Goal: Transaction & Acquisition: Purchase product/service

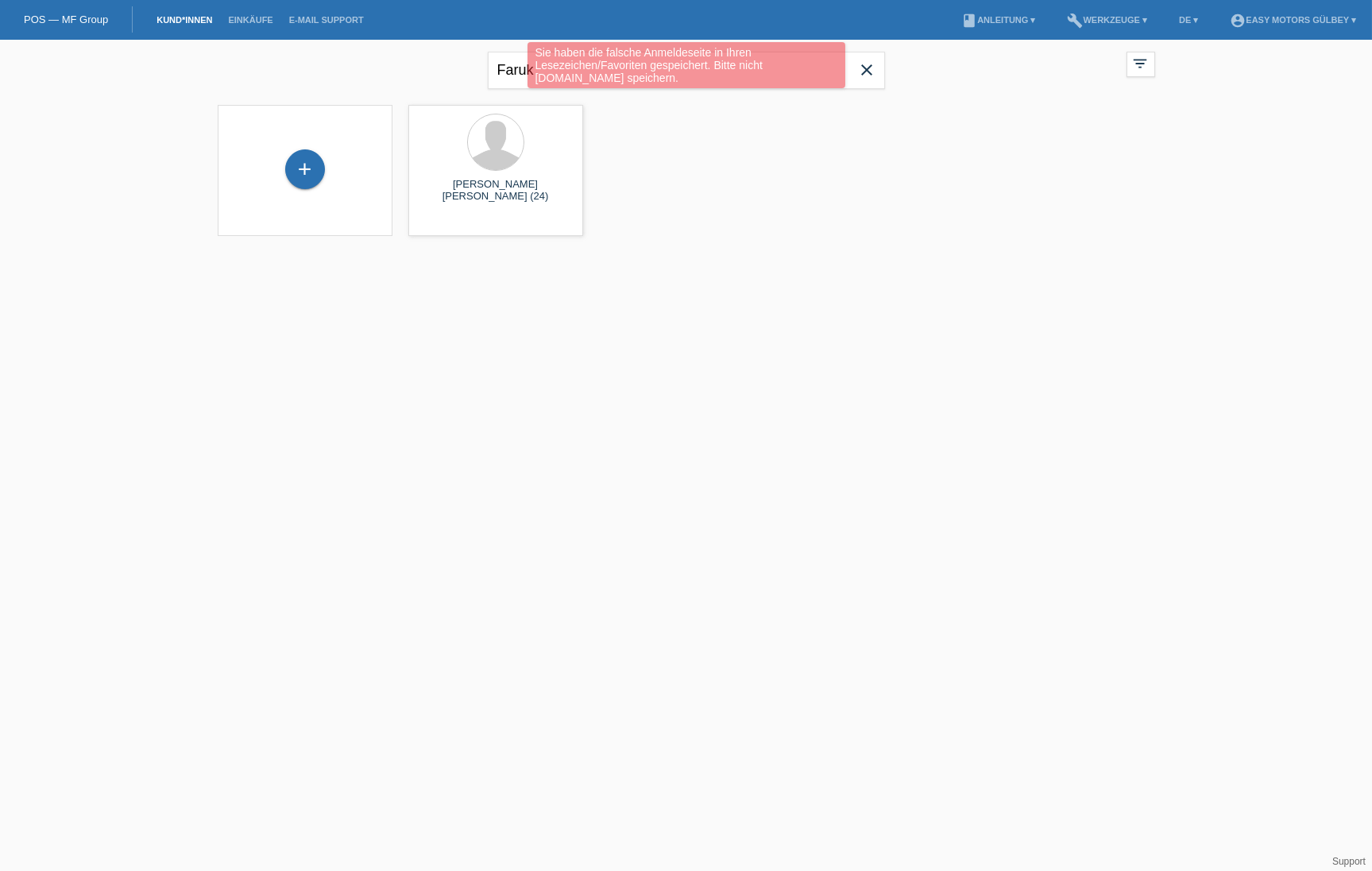
click at [871, 71] on div "Sie haben die falsche Anmeldeseite in Ihren Lesezeichen/Favoriten gespeichert. …" at bounding box center [685, 67] width 823 height 50
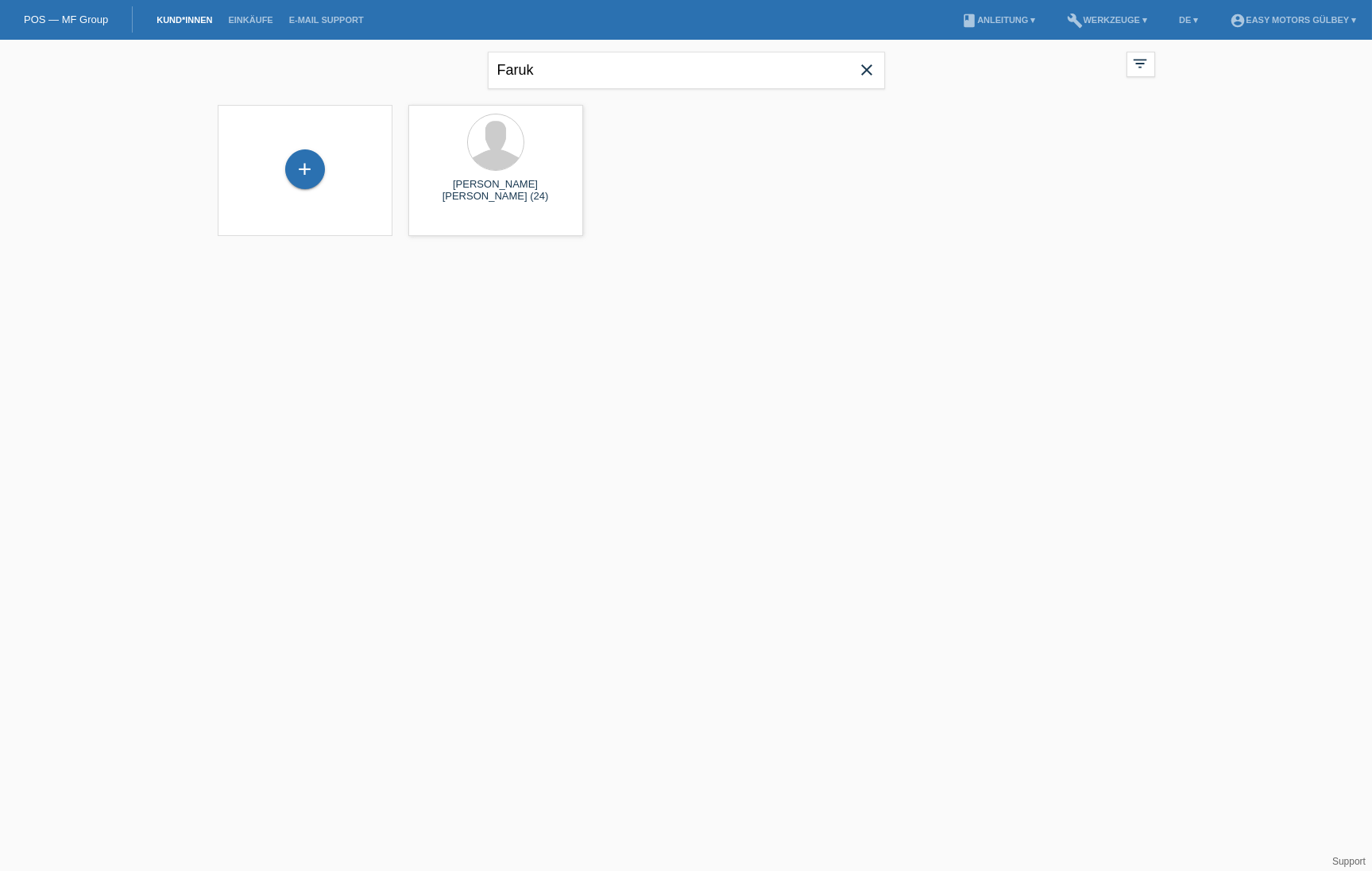
click at [872, 69] on icon "close" at bounding box center [867, 69] width 19 height 19
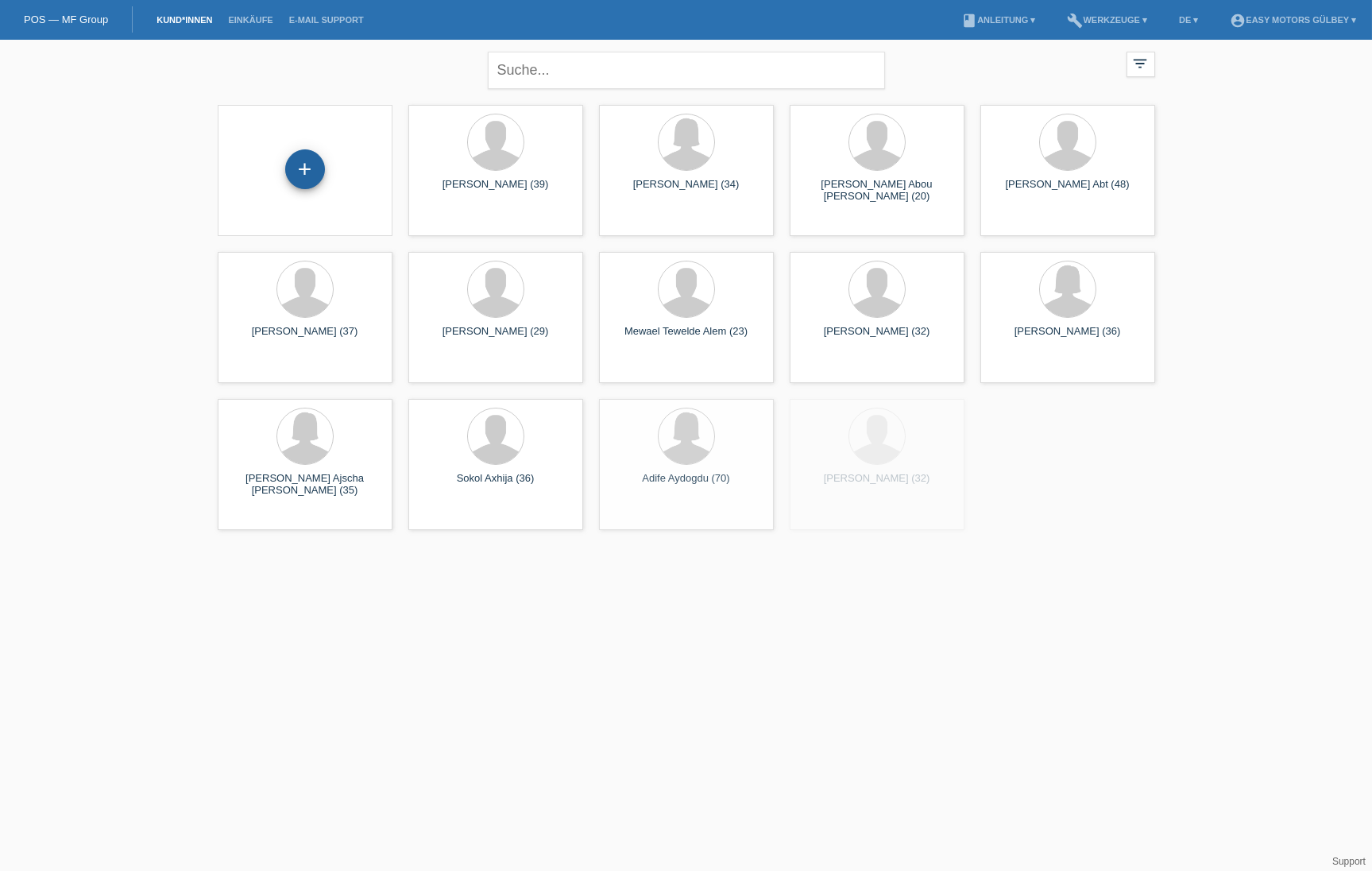
click at [304, 164] on div "+" at bounding box center [305, 169] width 39 height 39
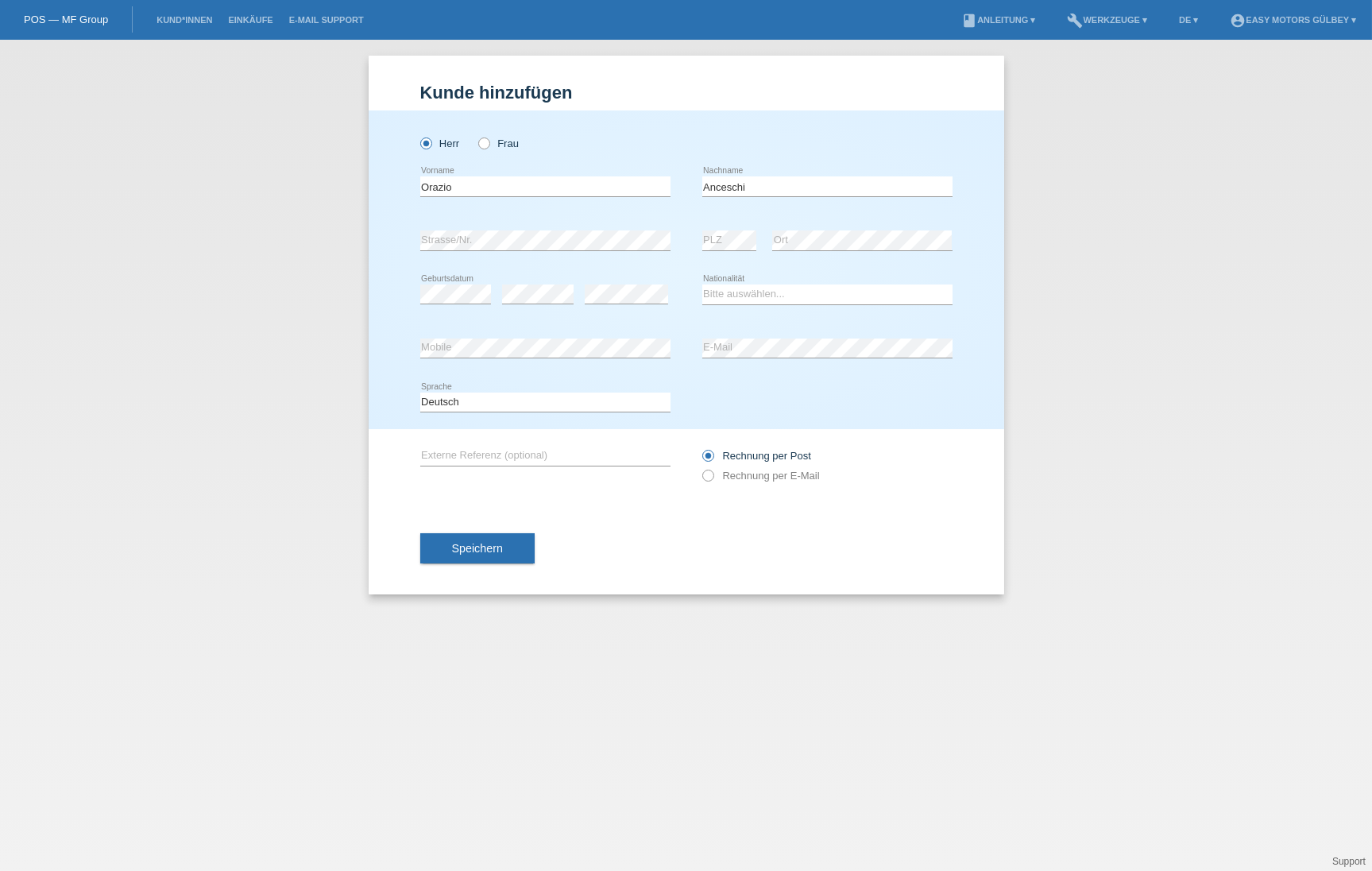
type input "Anceschi"
select select "IT"
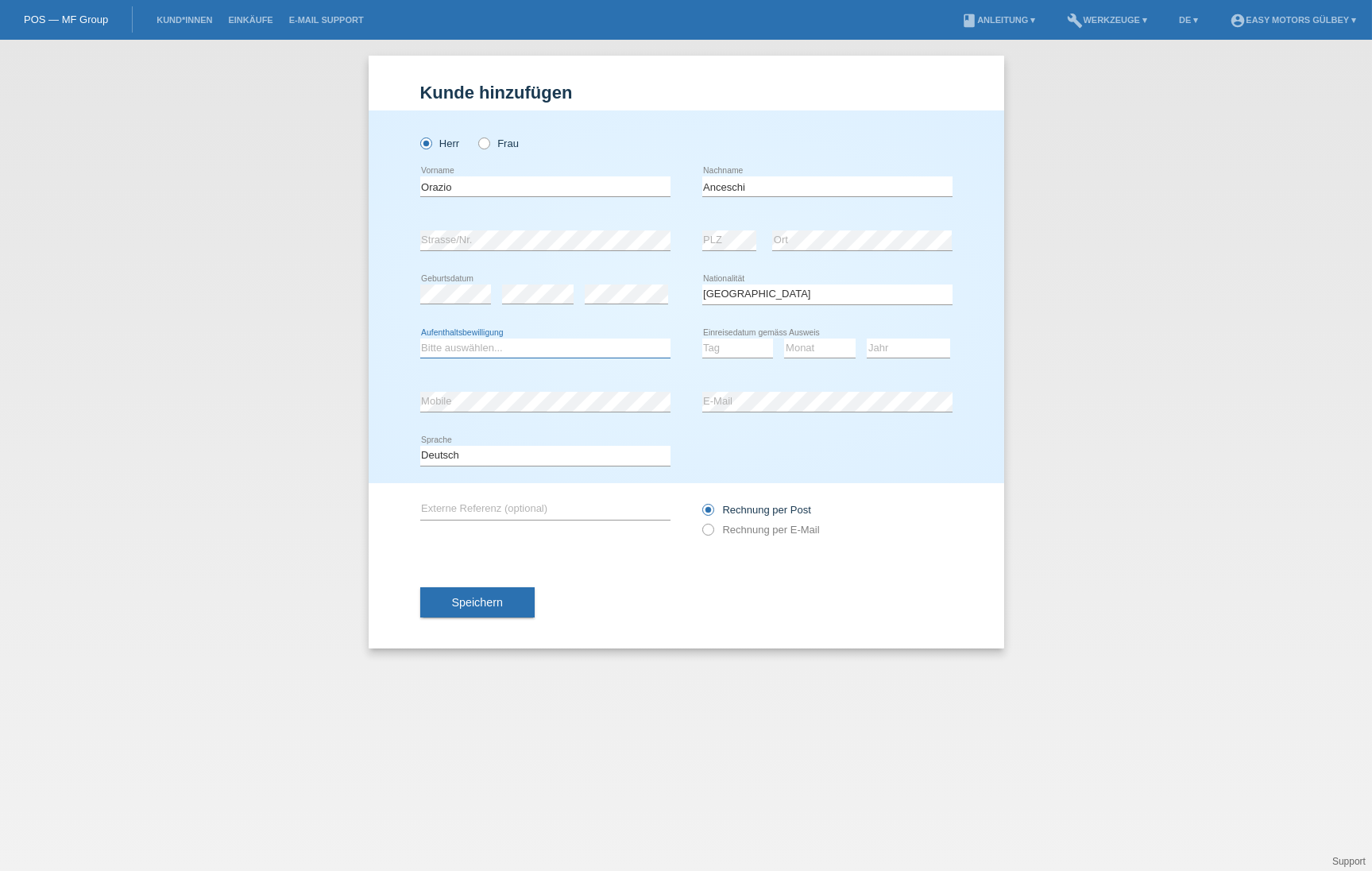
select select "C"
select select "16"
select select "09"
select select "2013"
click at [714, 533] on label "Rechnung per E-Mail" at bounding box center [760, 529] width 117 height 12
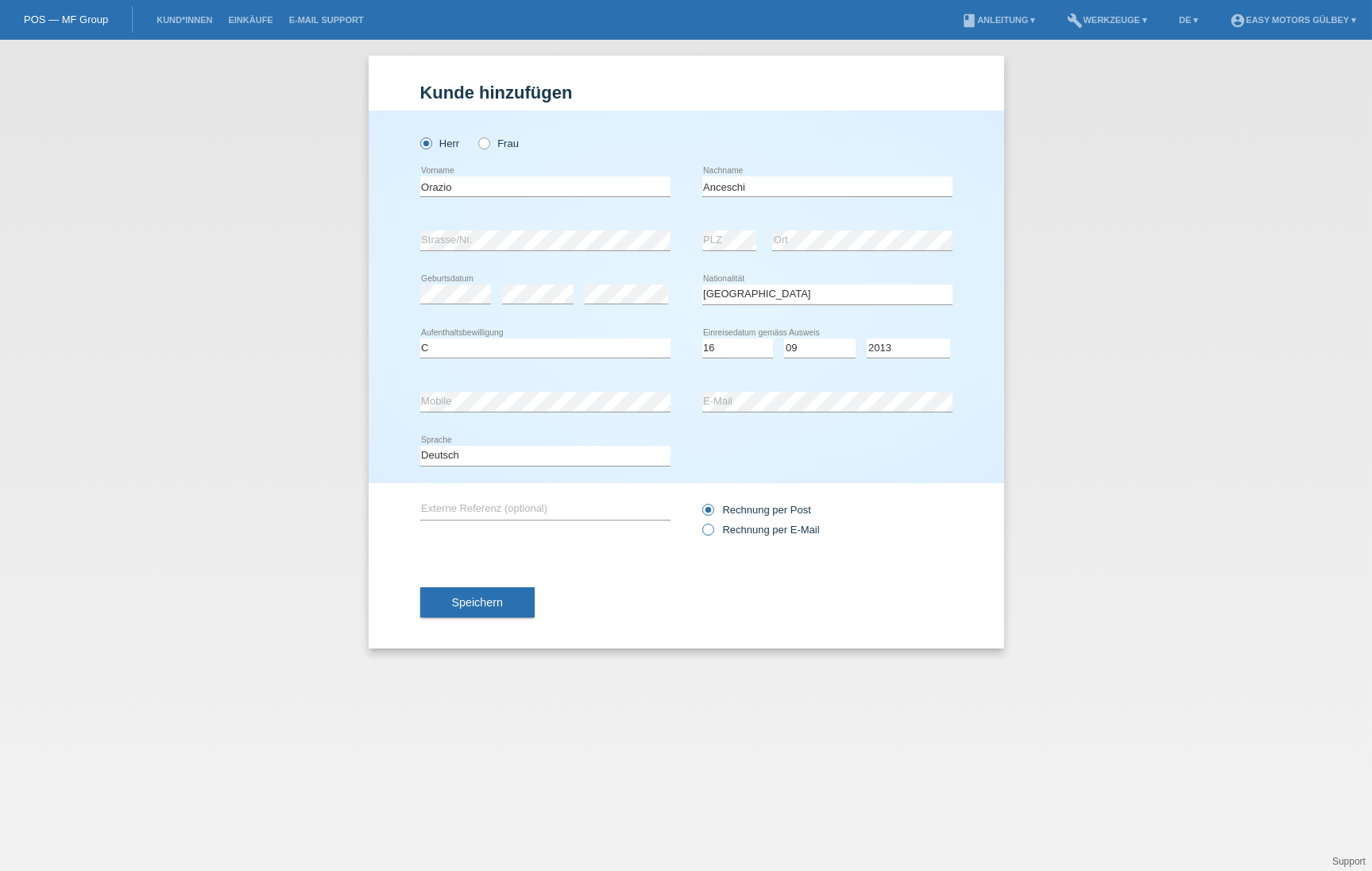
click at [712, 533] on input "Rechnung per E-Mail" at bounding box center [707, 533] width 10 height 20
radio input "true"
click at [483, 608] on span "Speichern" at bounding box center [478, 603] width 51 height 13
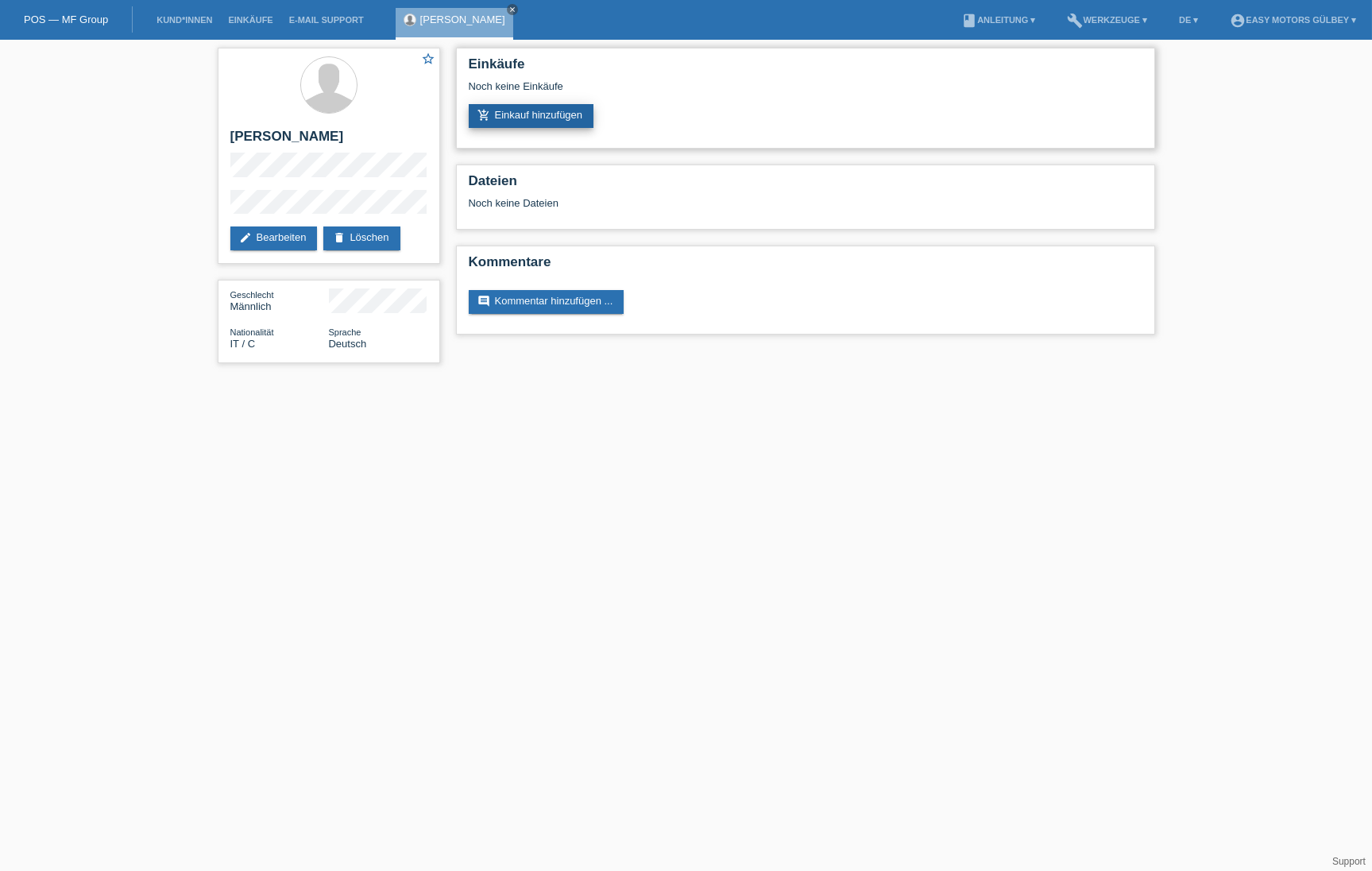
click at [544, 115] on link "add_shopping_cart Einkauf hinzufügen" at bounding box center [531, 115] width 126 height 23
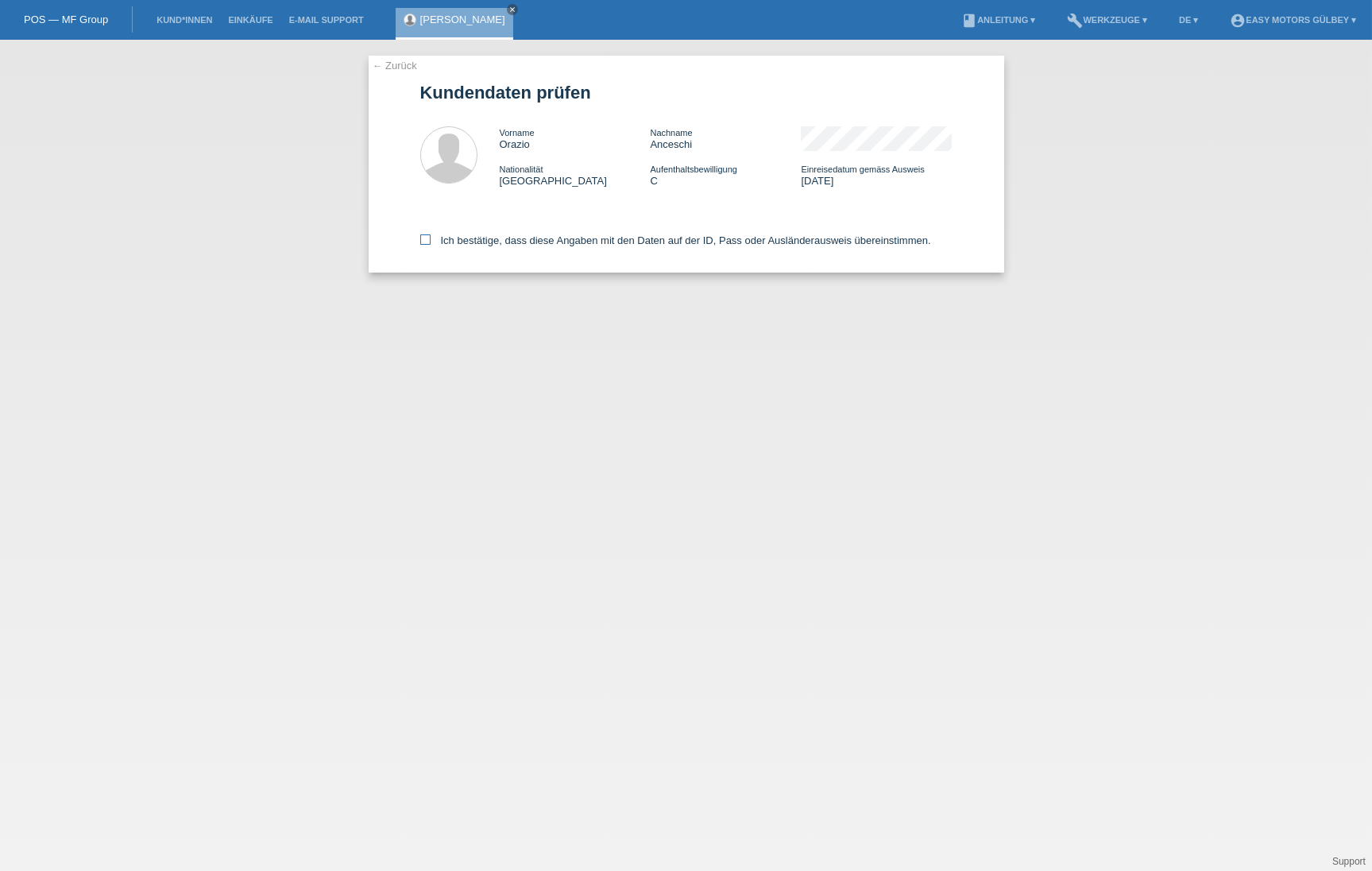
click at [424, 240] on icon at bounding box center [425, 239] width 10 height 10
click at [424, 240] on input "Ich bestätige, dass diese Angaben mit den Daten auf der ID, Pass oder Ausländer…" at bounding box center [425, 239] width 10 height 10
checkbox input "true"
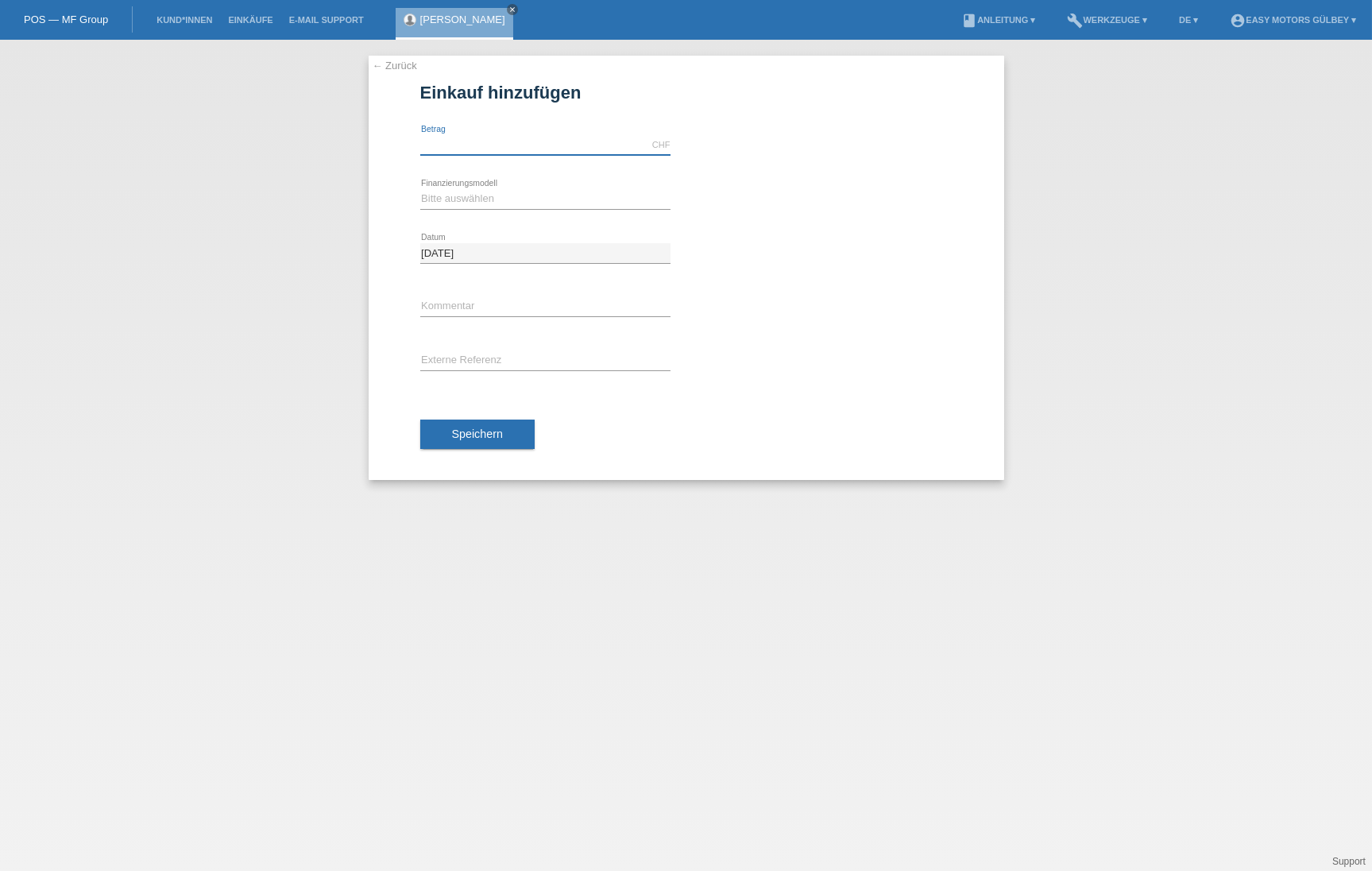
click at [536, 140] on input "text" at bounding box center [545, 145] width 251 height 20
type input "3000.00"
select select "10"
click at [469, 462] on div "Speichern" at bounding box center [686, 435] width 532 height 92
click at [469, 449] on button "Speichern" at bounding box center [478, 435] width 114 height 30
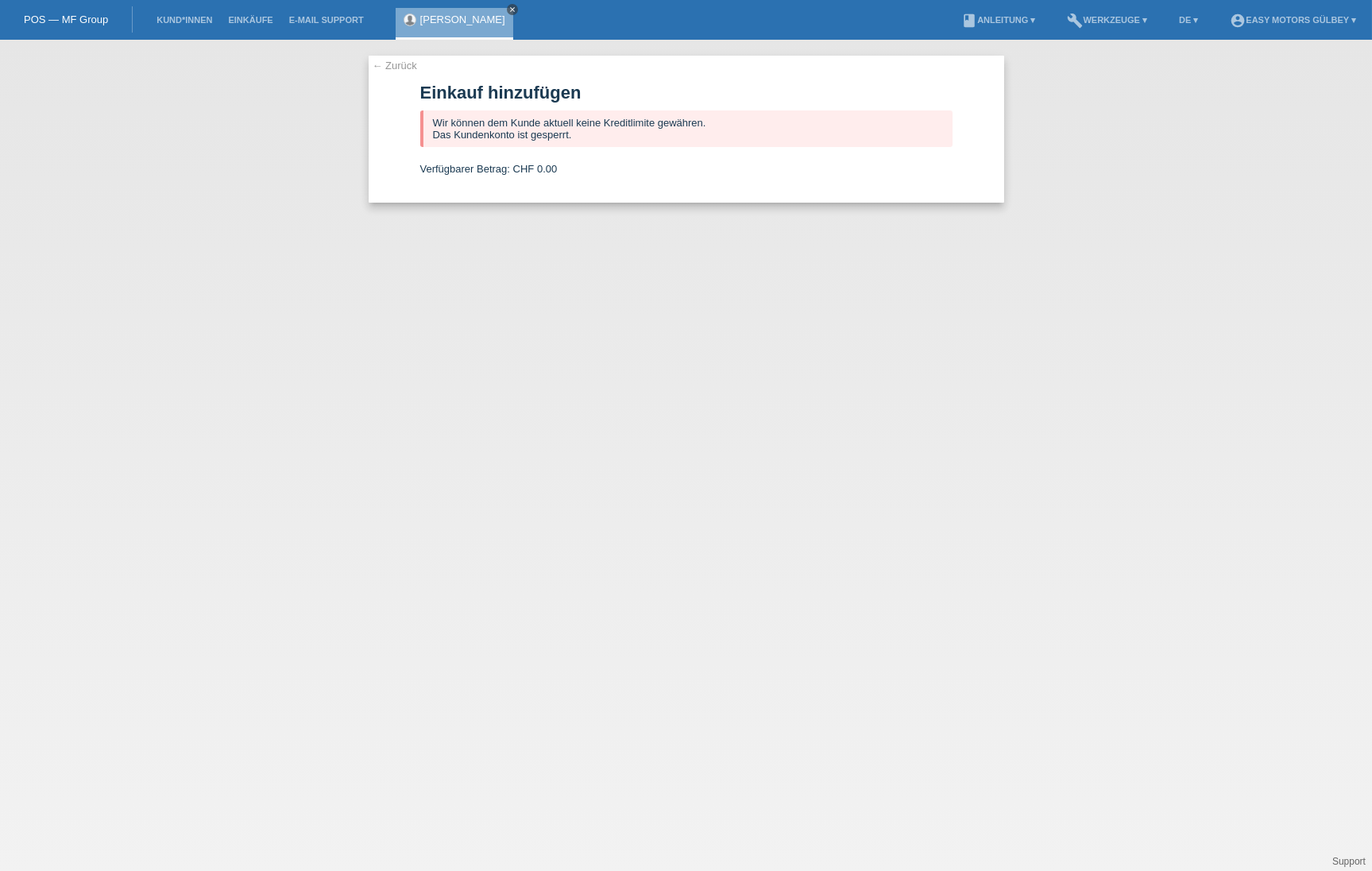
click at [509, 8] on icon "close" at bounding box center [512, 9] width 8 height 8
click at [181, 23] on link "Kund*innen" at bounding box center [184, 20] width 71 height 9
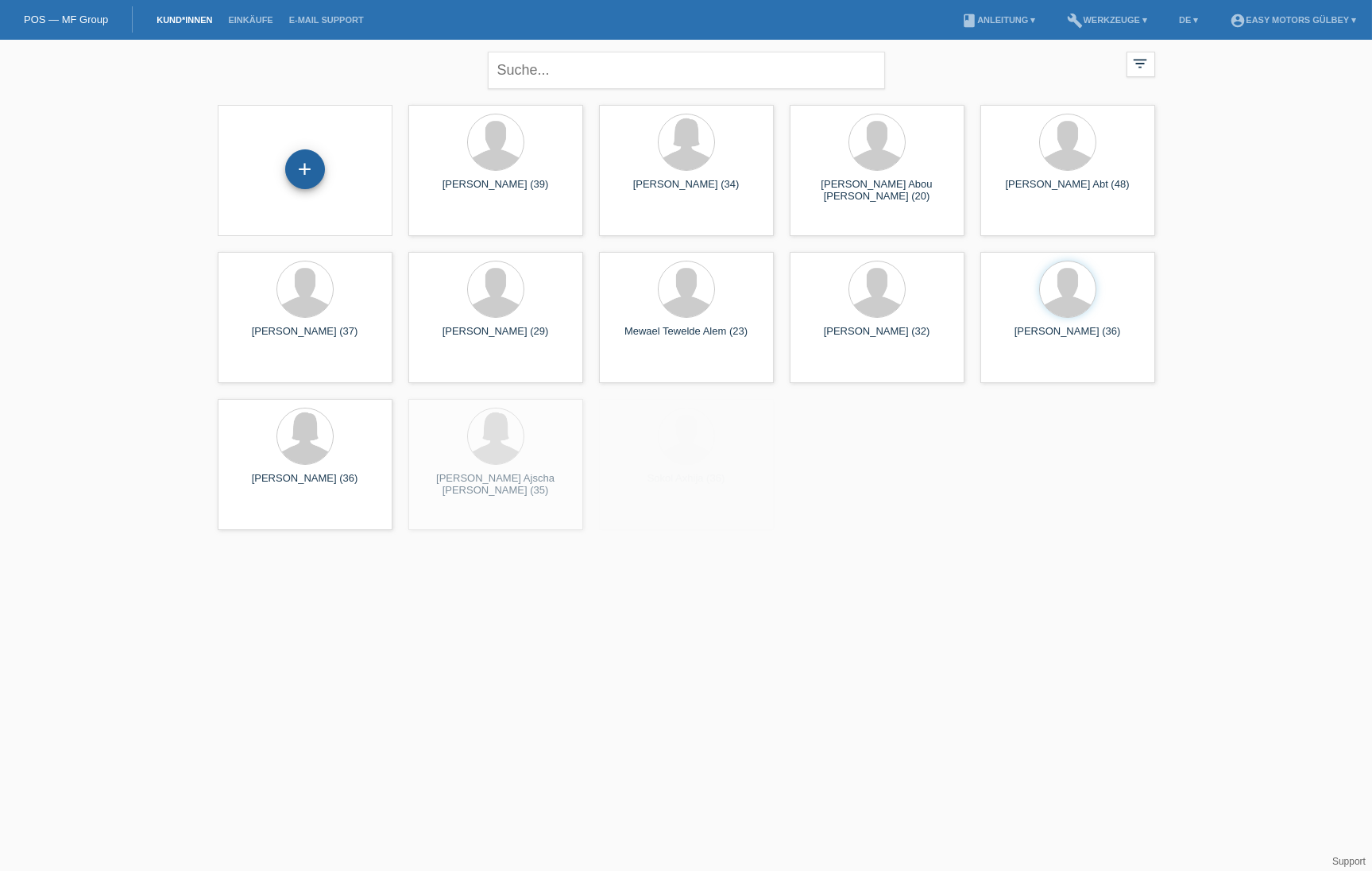
click at [303, 168] on div "+" at bounding box center [305, 169] width 38 height 27
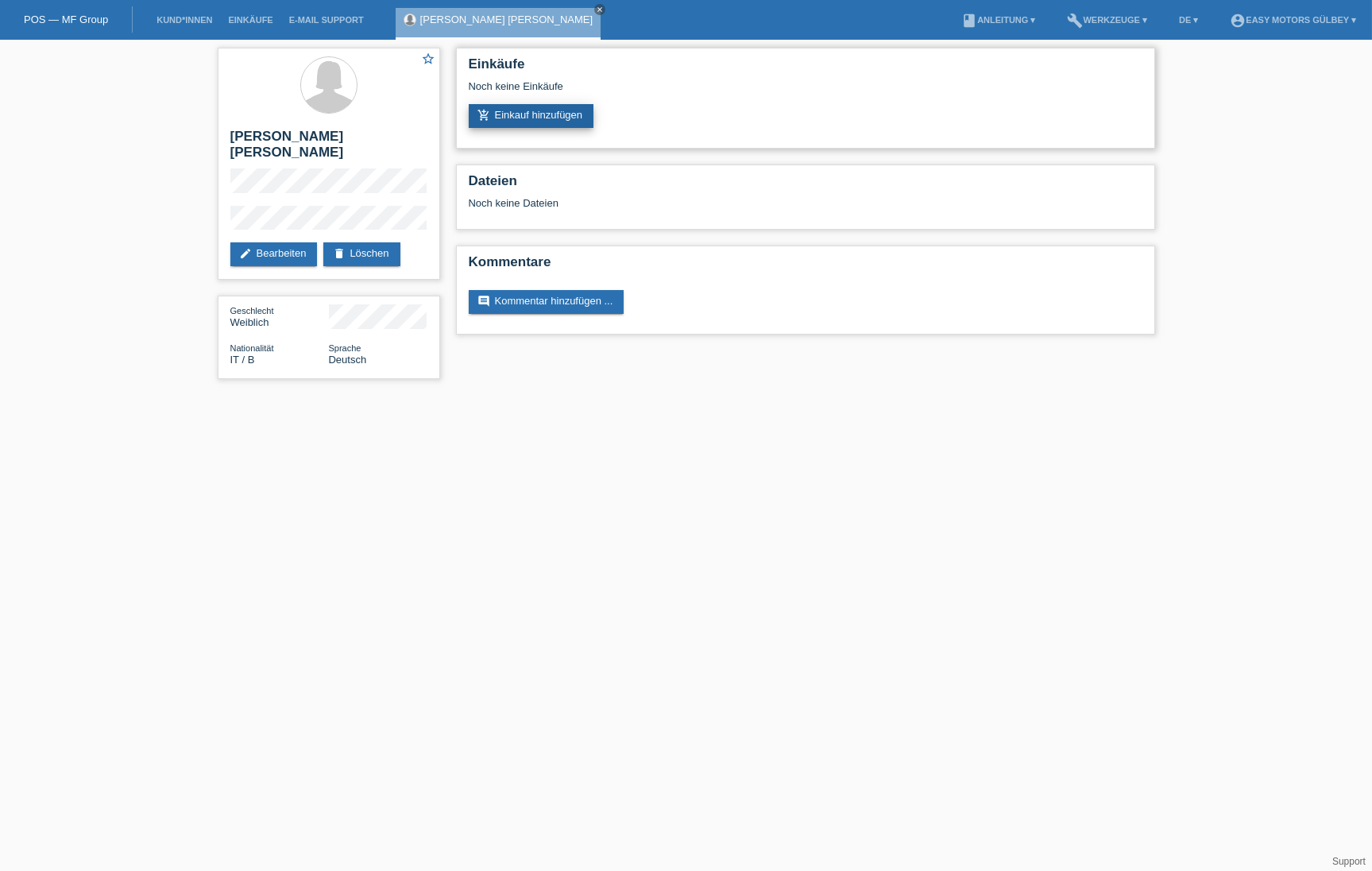
click at [565, 116] on link "add_shopping_cart Einkauf hinzufügen" at bounding box center [531, 115] width 126 height 23
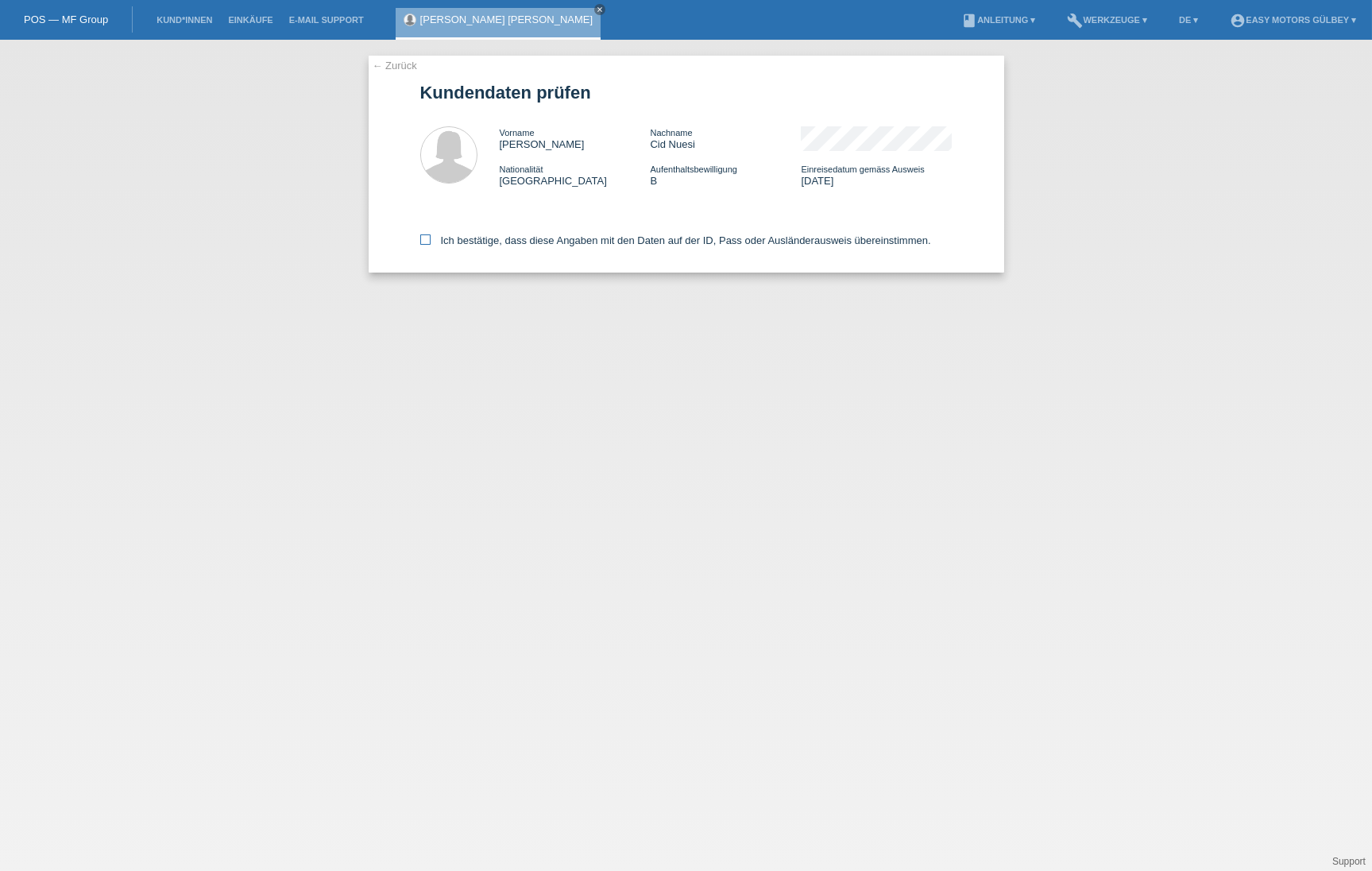
click at [422, 237] on icon at bounding box center [425, 239] width 10 height 10
click at [422, 237] on input "Ich bestätige, dass diese Angaben mit den Daten auf der ID, Pass oder Ausländer…" at bounding box center [425, 239] width 10 height 10
checkbox input "true"
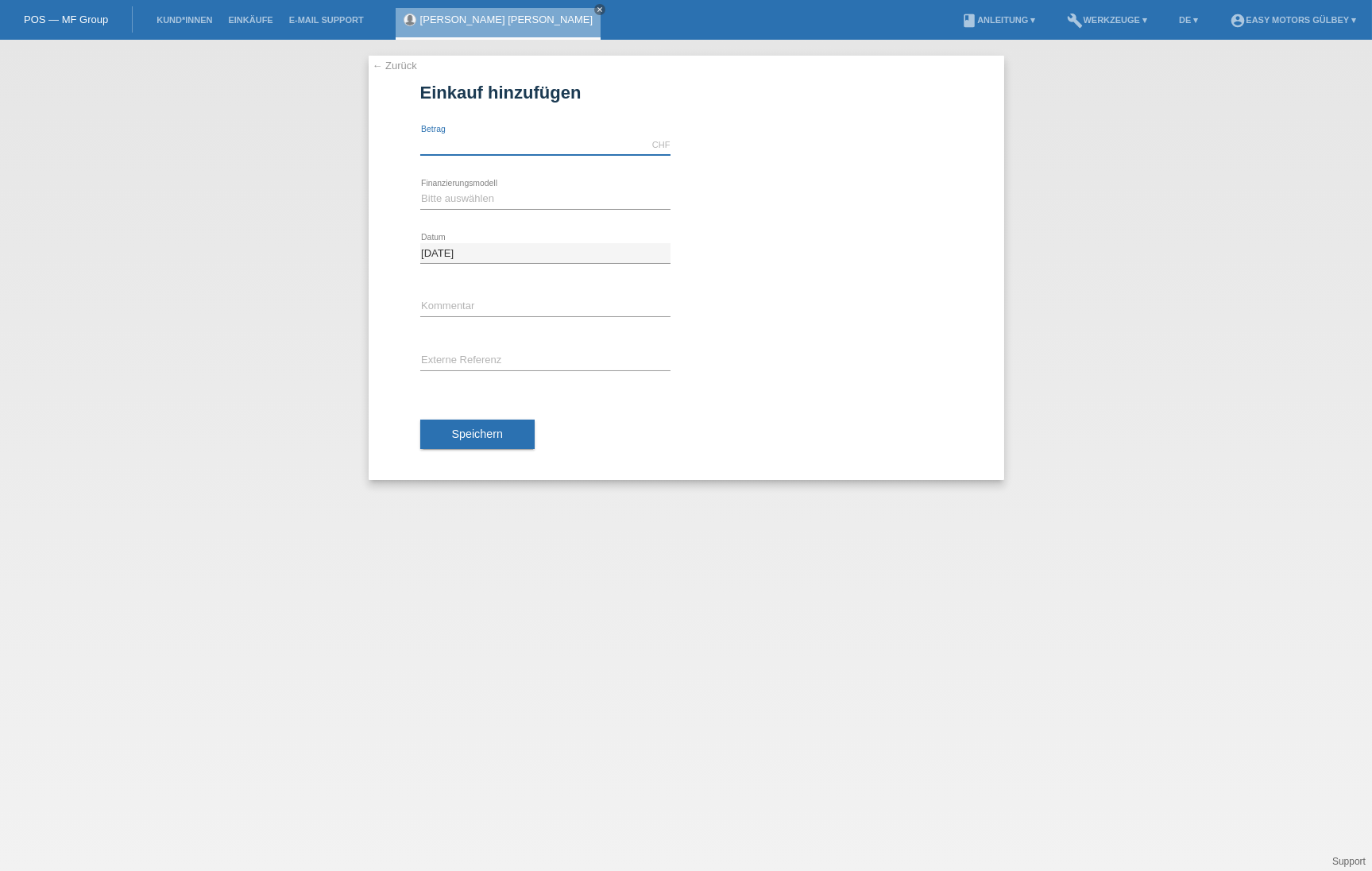
click at [495, 144] on input "text" at bounding box center [545, 145] width 251 height 20
type input "3000.00"
click at [377, 63] on link "← Zurück" at bounding box center [394, 65] width 44 height 12
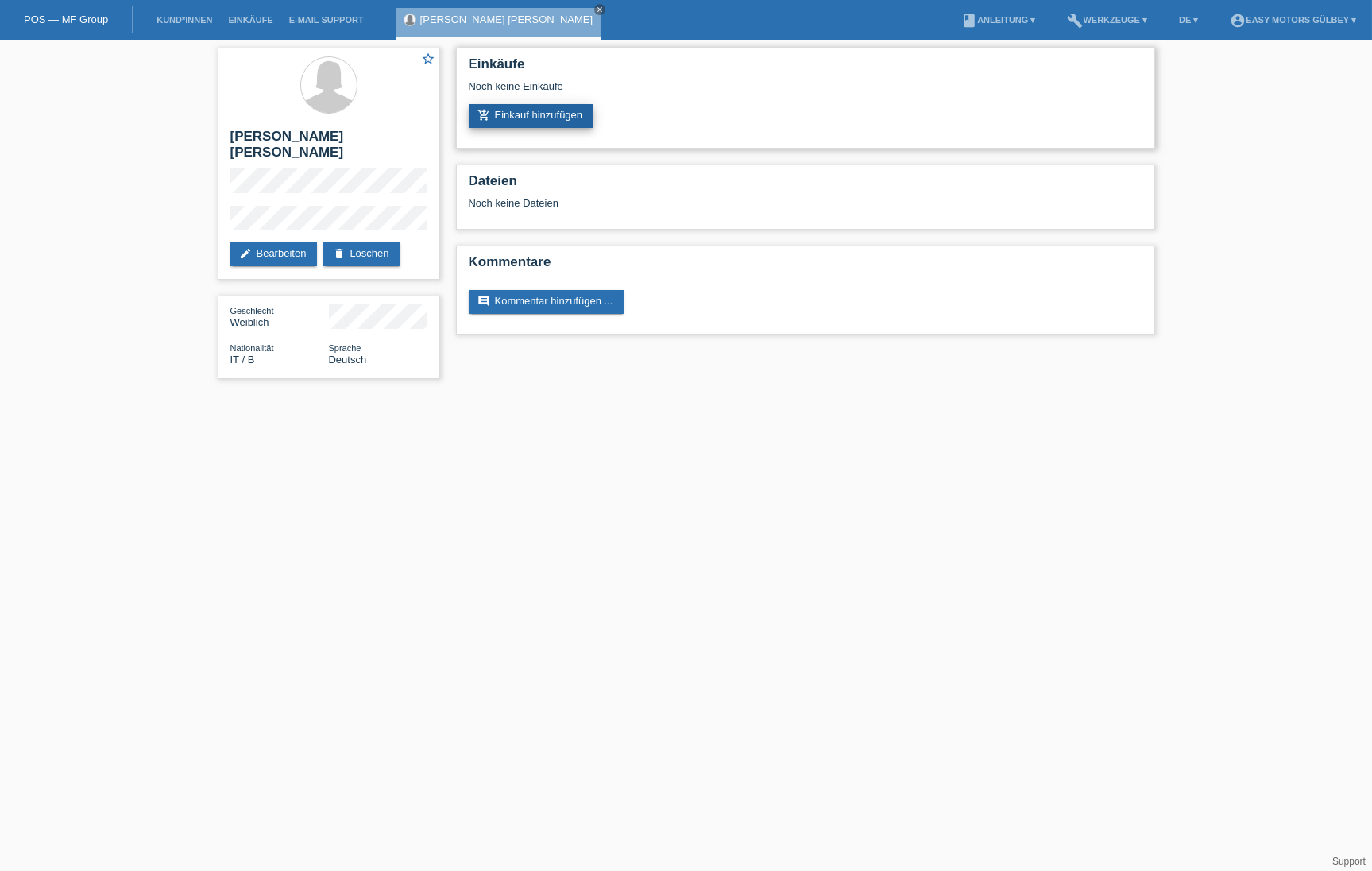
click at [526, 115] on link "add_shopping_cart Einkauf hinzufügen" at bounding box center [531, 115] width 126 height 23
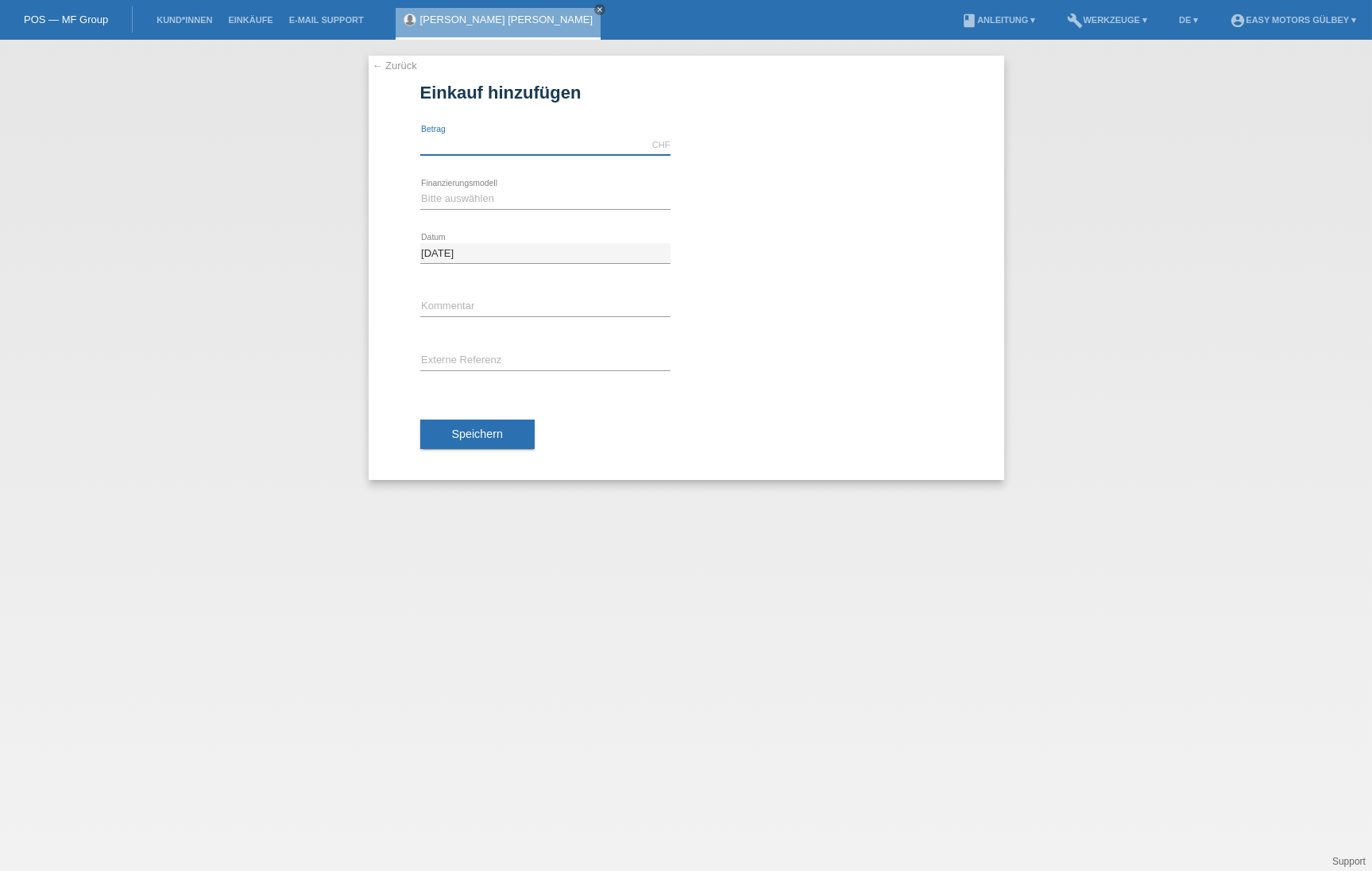
click at [521, 143] on input "text" at bounding box center [545, 145] width 251 height 20
type input "3000.00"
select select "10"
click at [491, 427] on span "Speichern" at bounding box center [478, 434] width 51 height 13
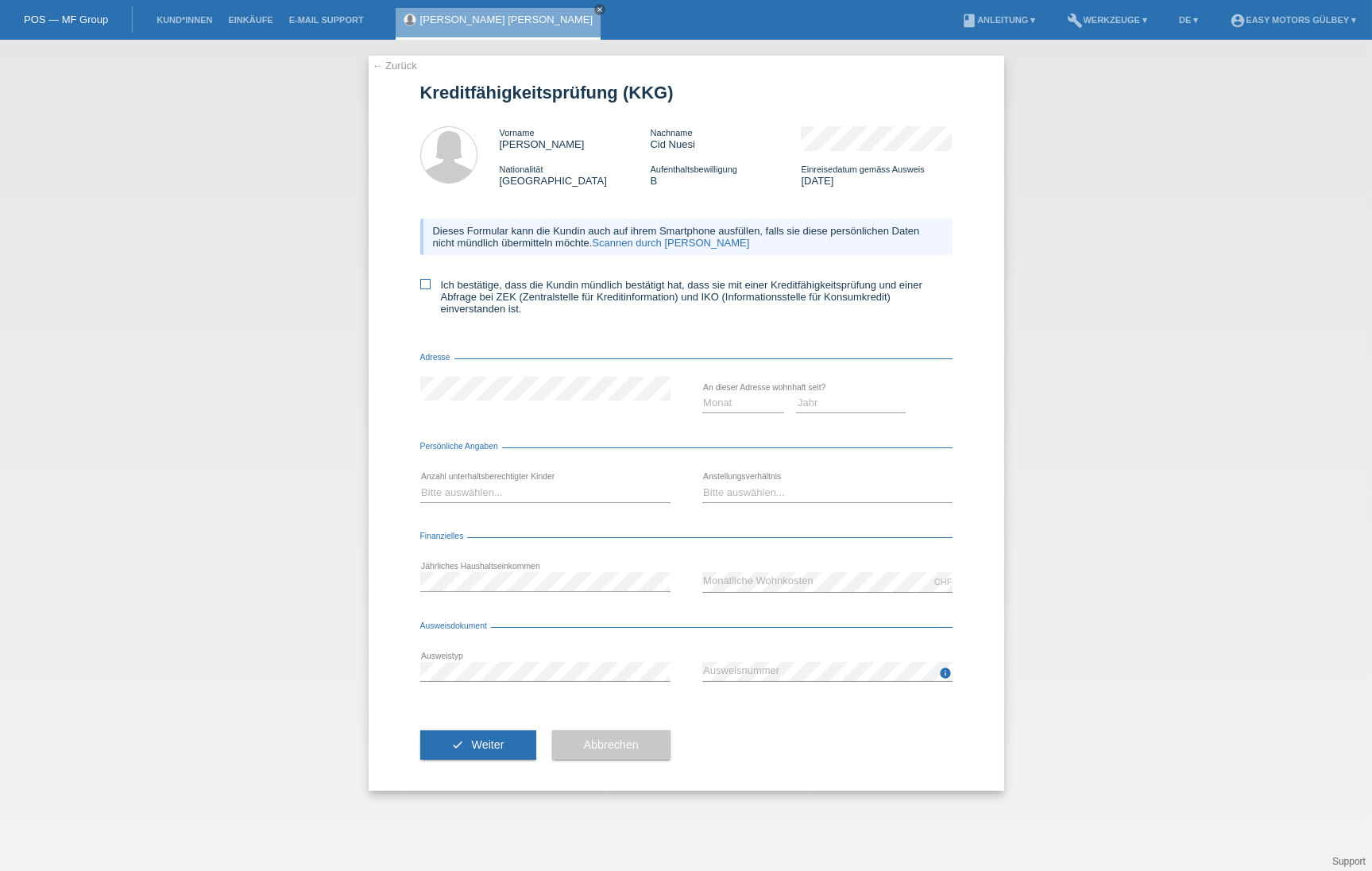
click at [426, 283] on icon at bounding box center [425, 283] width 10 height 10
click at [426, 283] on input "Ich bestätige, dass die Kundin mündlich bestätigt hat, dass sie mit einer Kredi…" at bounding box center [425, 283] width 10 height 10
checkbox input "true"
select select "02"
select select "2020"
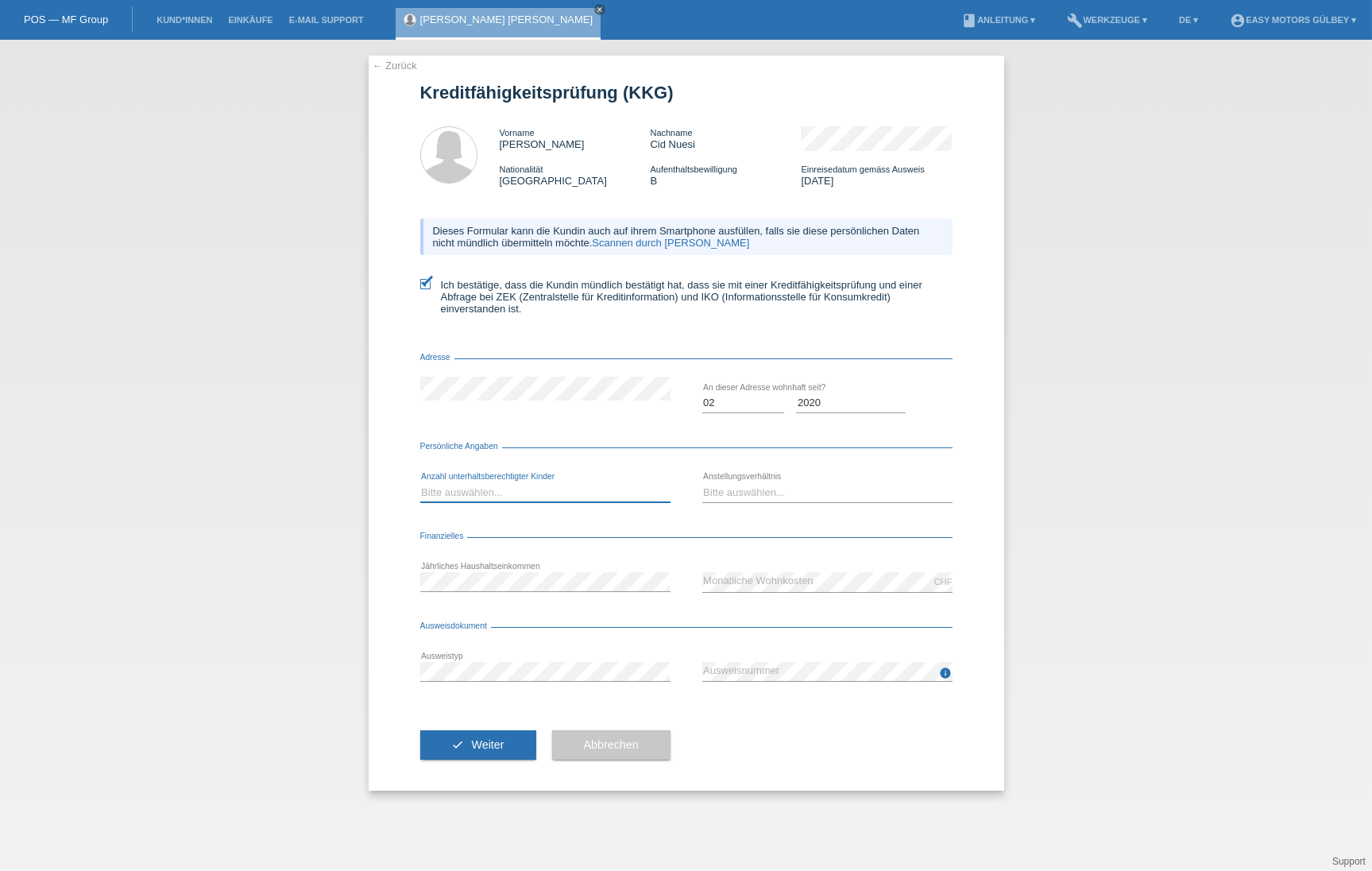
select select "2"
select select "UNLIMITED"
click at [500, 743] on span "Weiter" at bounding box center [487, 744] width 33 height 13
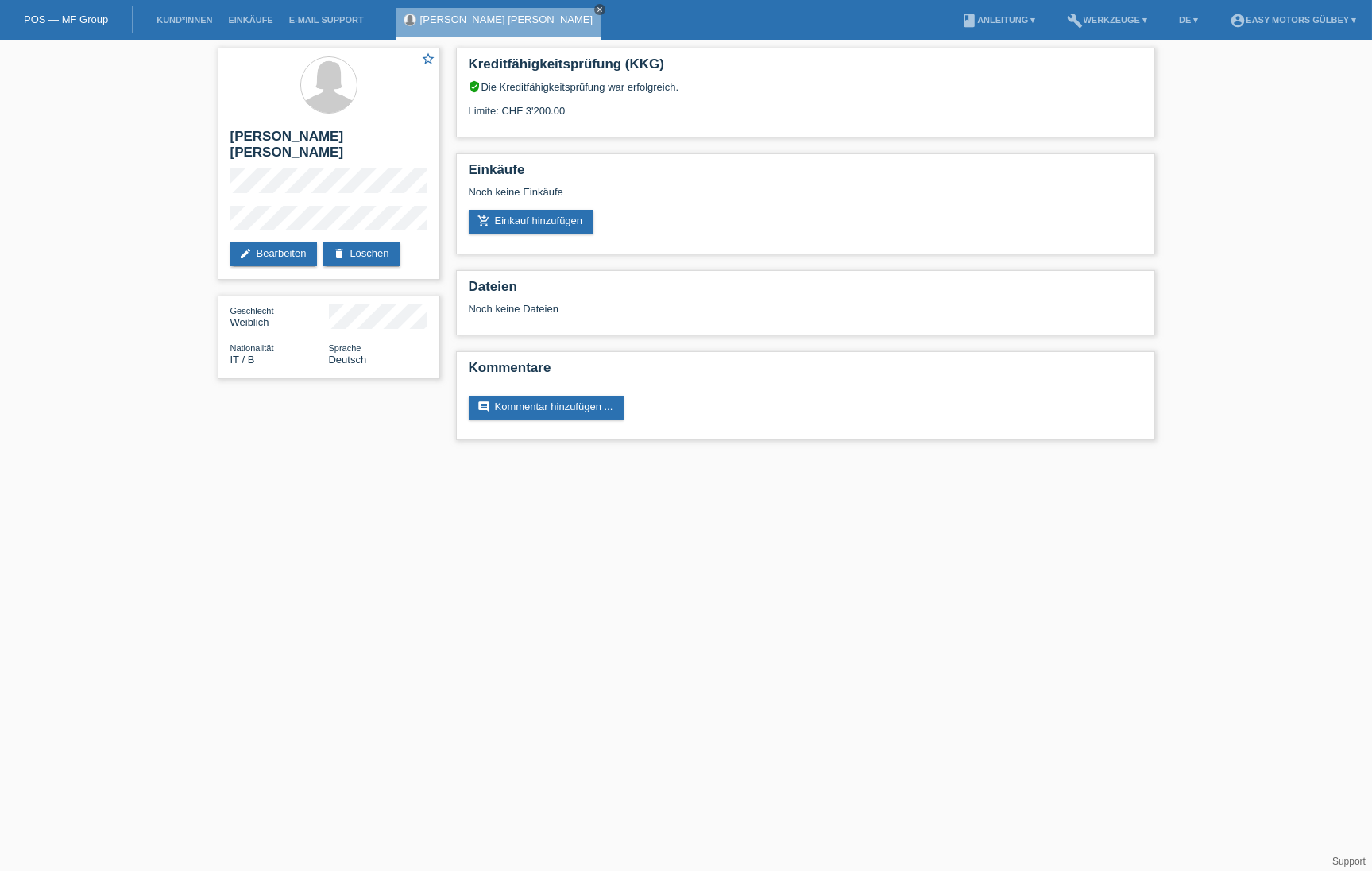
click at [596, 8] on icon "close" at bounding box center [600, 9] width 8 height 8
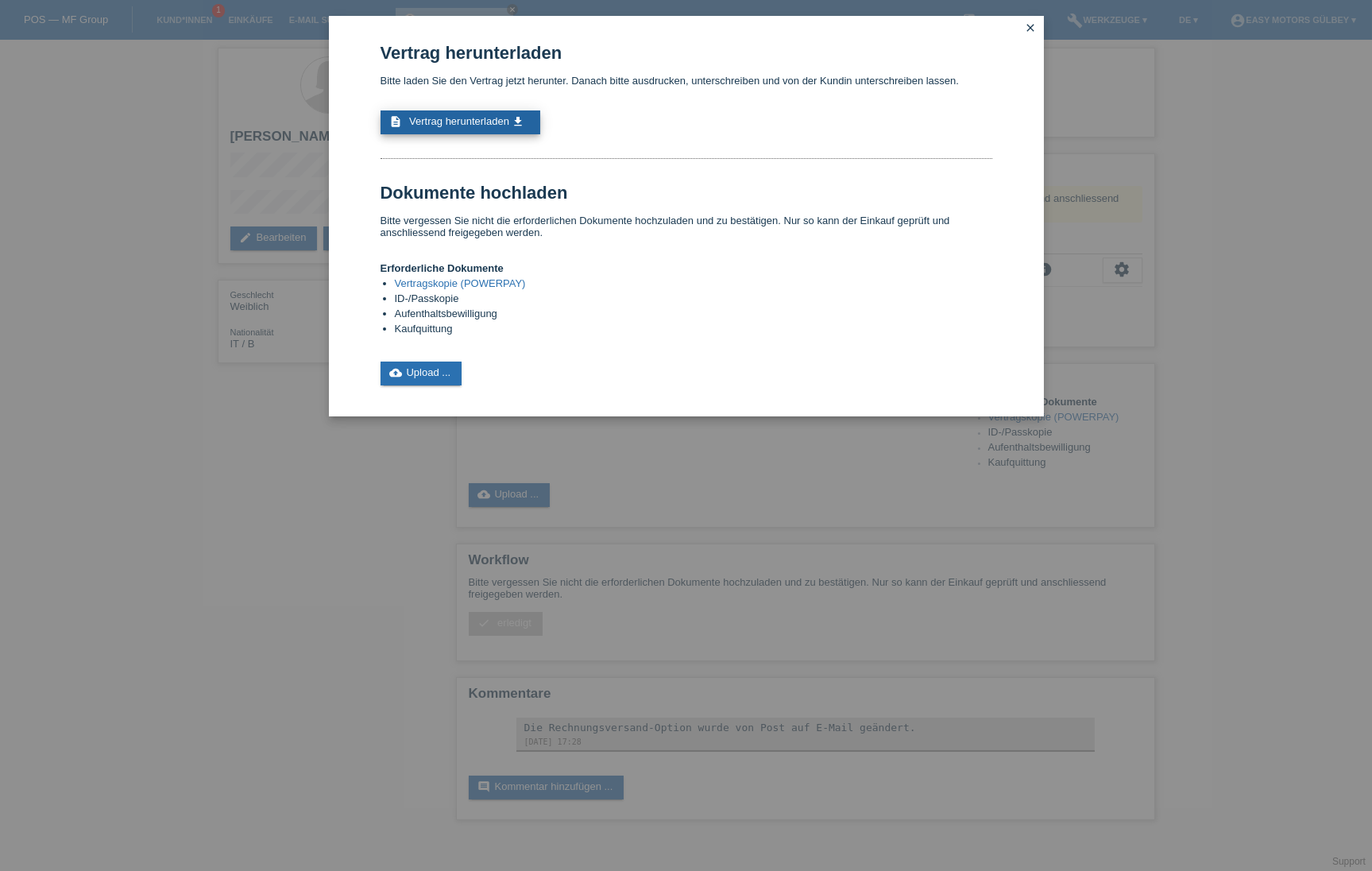
click at [467, 122] on span "Vertrag herunterladen" at bounding box center [459, 121] width 100 height 12
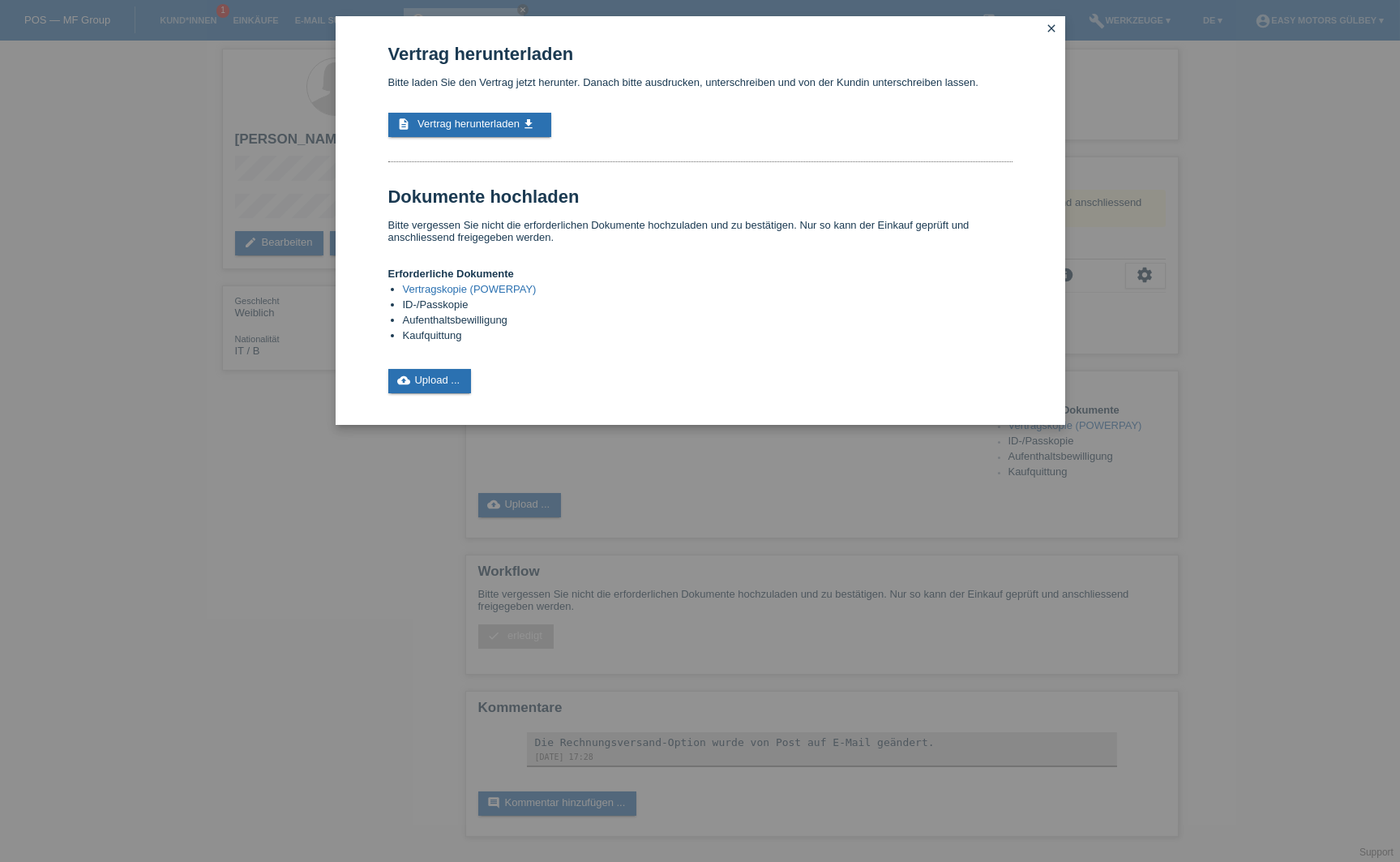
click at [1055, 25] on icon "close" at bounding box center [1052, 29] width 13 height 13
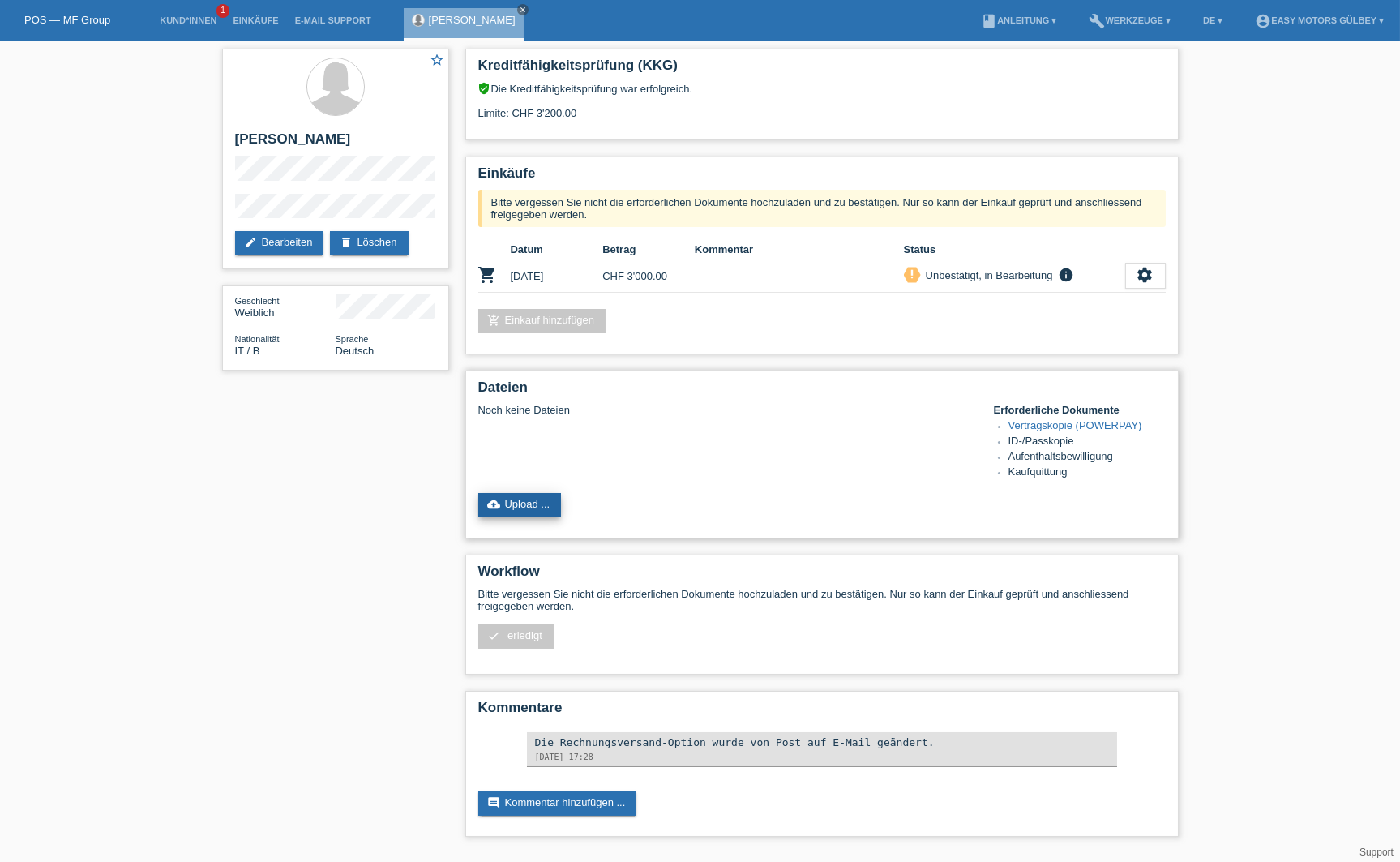
click at [531, 505] on link "cloud_upload Upload ..." at bounding box center [519, 505] width 83 height 24
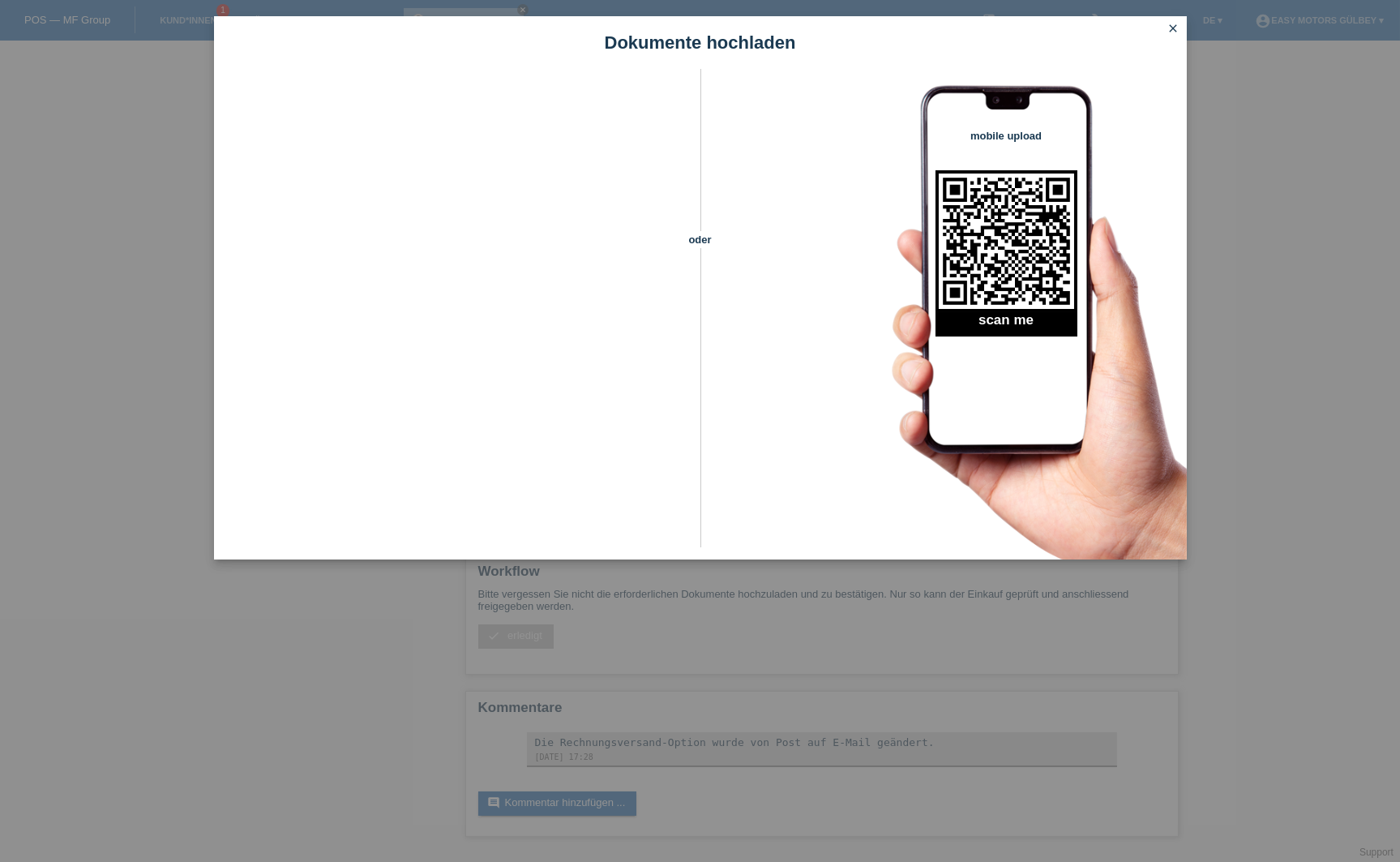
click at [1177, 24] on icon "close" at bounding box center [1174, 29] width 13 height 13
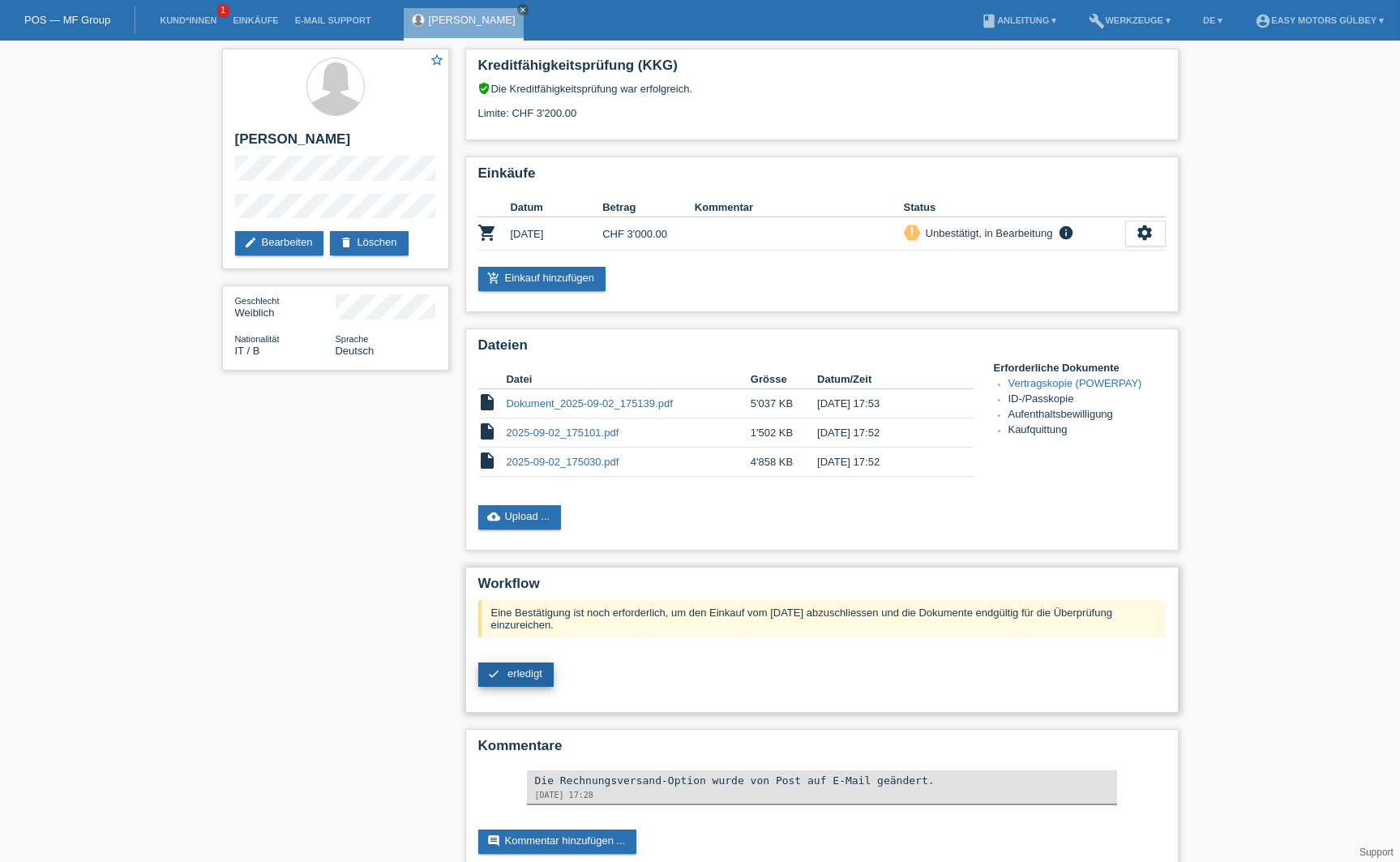
click at [517, 674] on span "erledigt" at bounding box center [525, 673] width 34 height 12
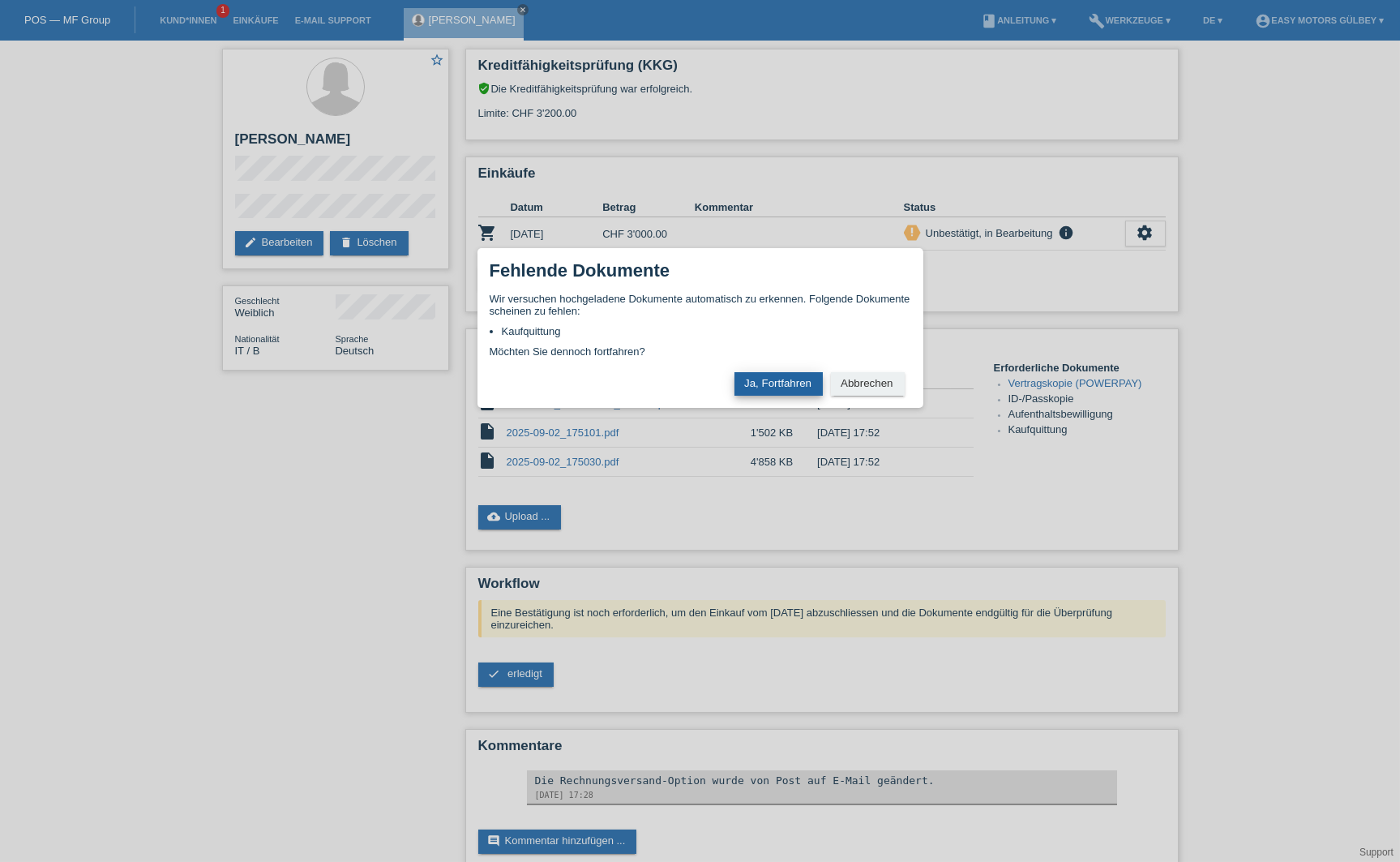
click at [791, 390] on button "Ja, Fortfahren" at bounding box center [779, 384] width 88 height 24
